Goal: Transaction & Acquisition: Purchase product/service

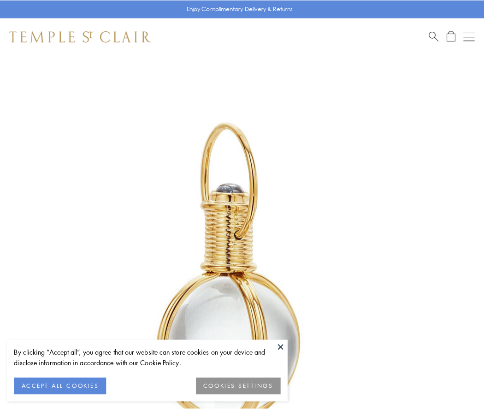
scroll to position [241, 0]
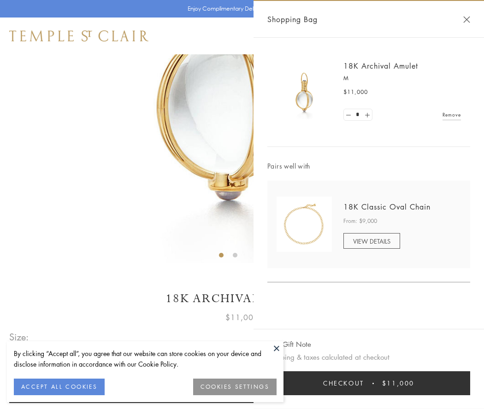
click at [369, 384] on button "Checkout $11,000" at bounding box center [368, 384] width 203 height 24
